Goal: Contribute content

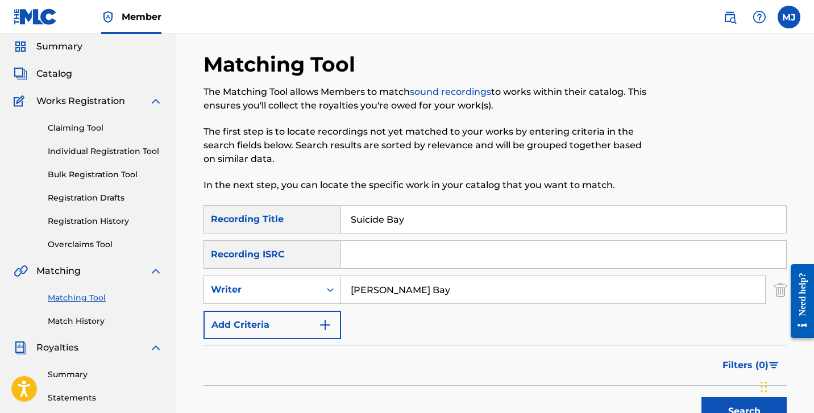
scroll to position [27, 0]
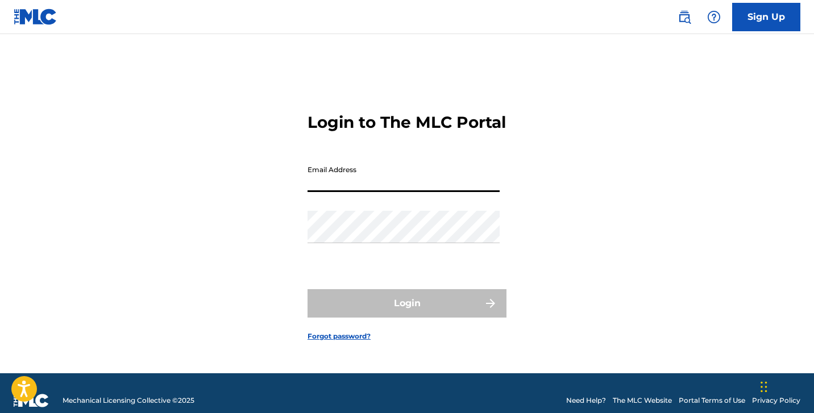
type input "[EMAIL_ADDRESS][DOMAIN_NAME]"
click at [407, 313] on button "Login" at bounding box center [406, 303] width 199 height 28
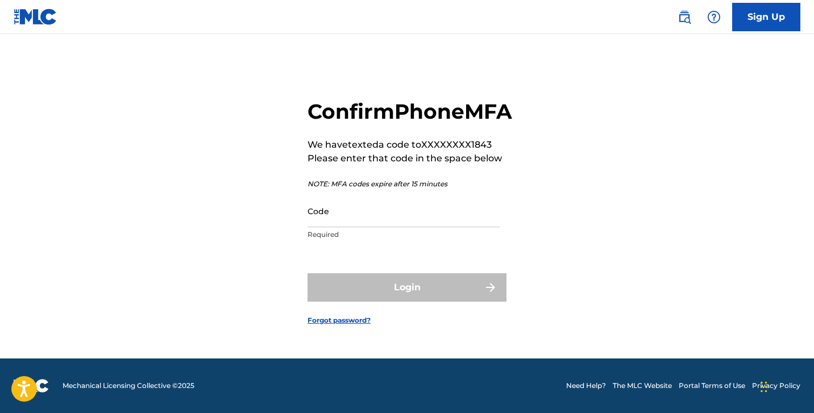
scroll to position [15, 0]
click at [351, 227] on input "Code" at bounding box center [403, 211] width 192 height 32
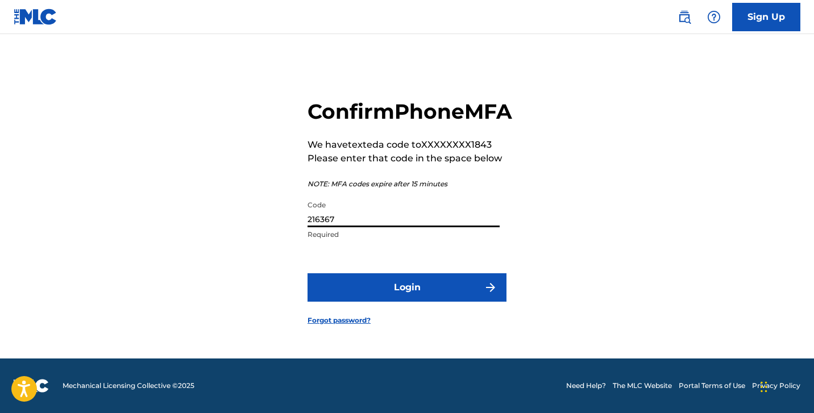
type input "216367"
click at [404, 302] on button "Login" at bounding box center [406, 287] width 199 height 28
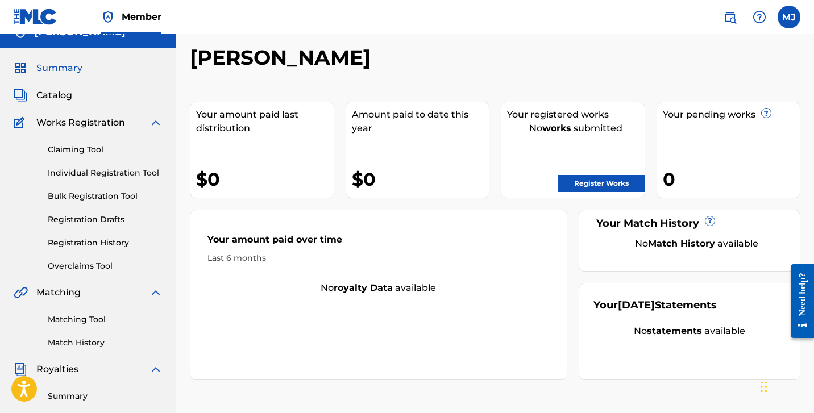
scroll to position [24, 0]
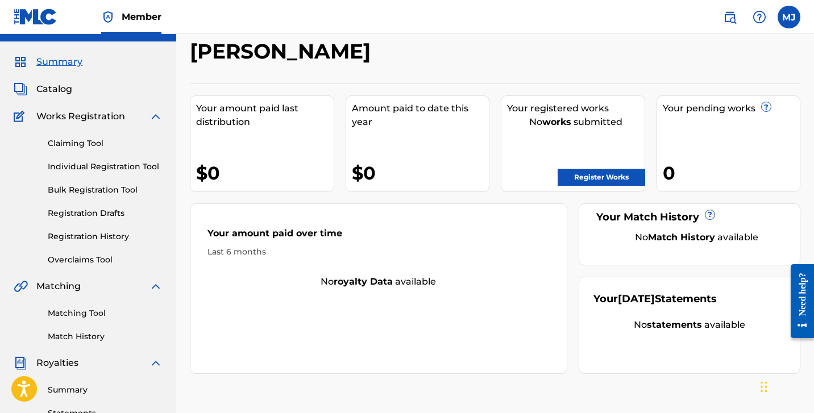
click at [598, 178] on link "Register Works" at bounding box center [602, 177] width 88 height 17
